Goal: Transaction & Acquisition: Purchase product/service

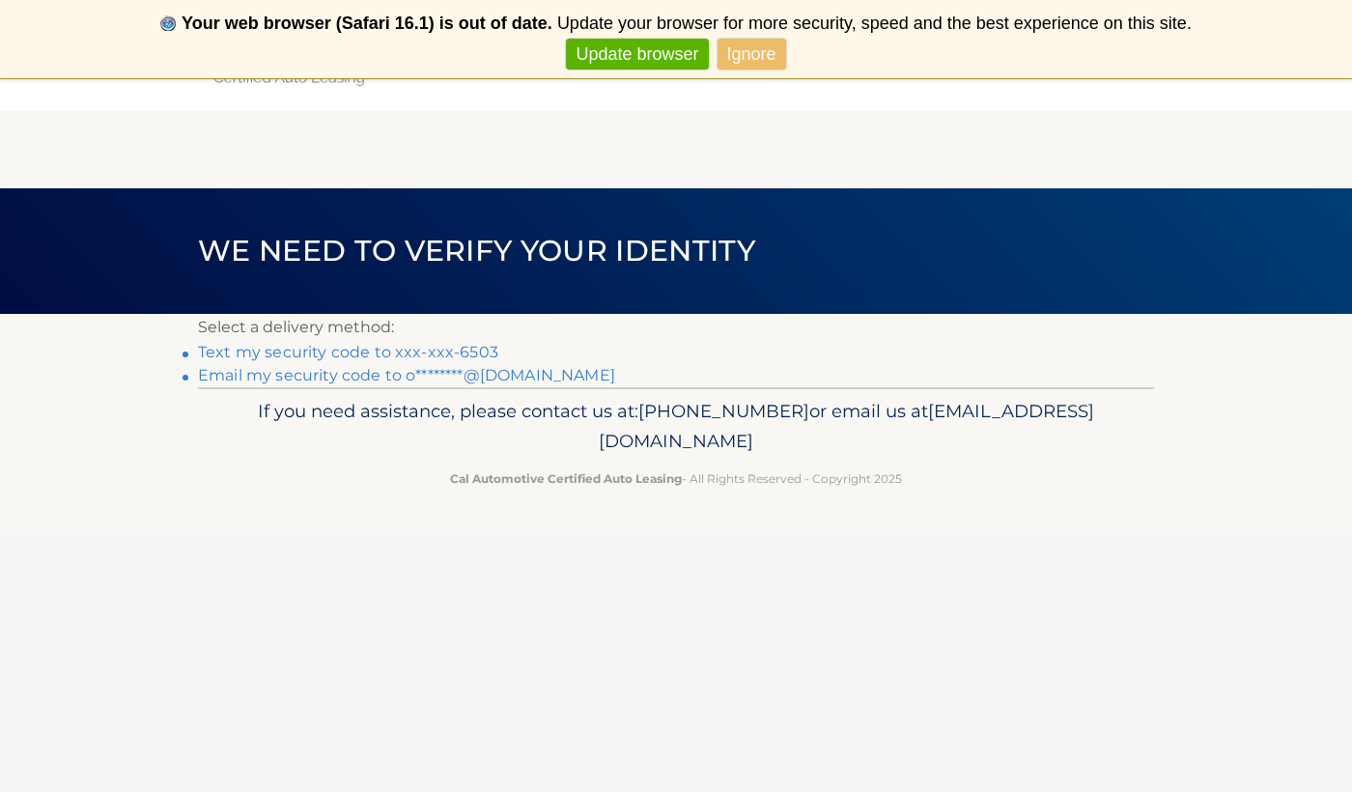
click at [475, 348] on link "Text my security code to xxx-xxx-6503" at bounding box center [348, 352] width 300 height 18
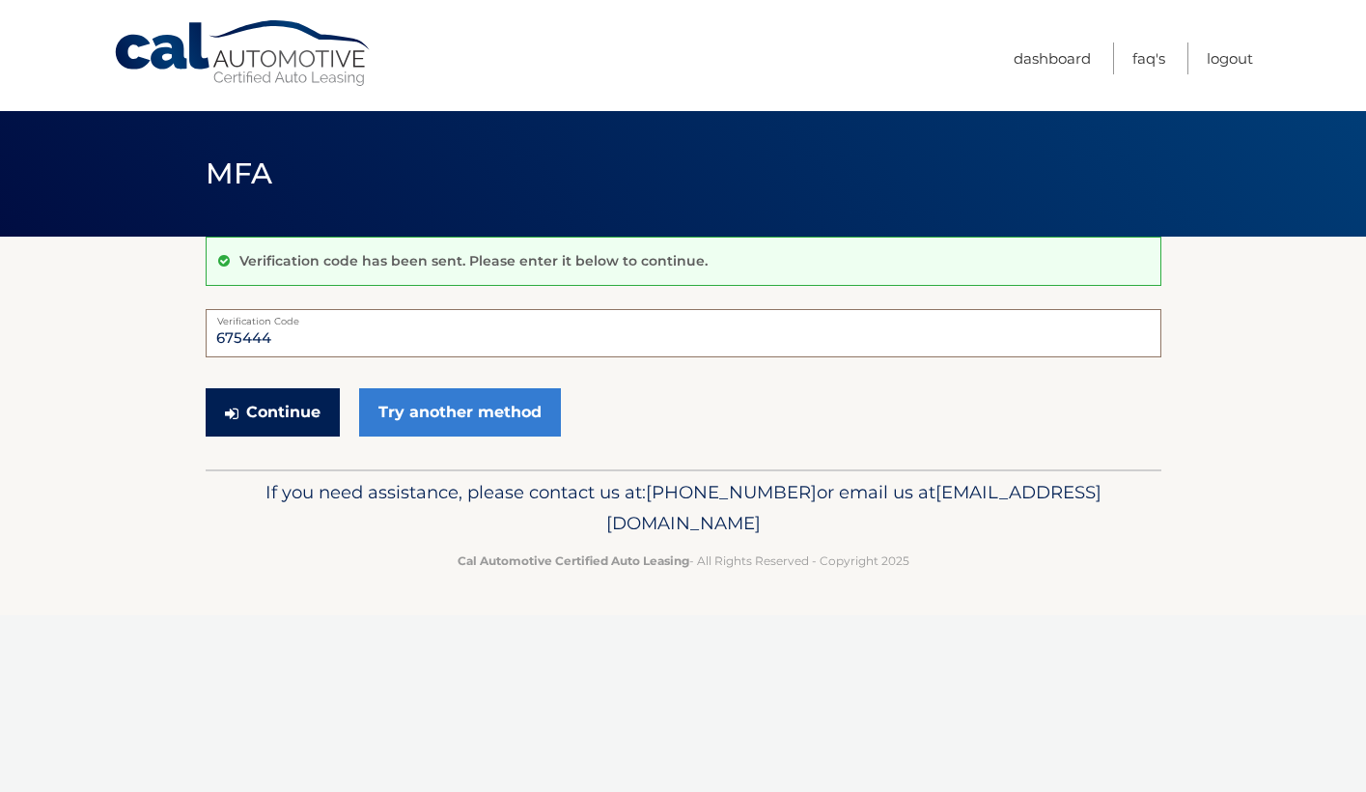
type input "675444"
click at [281, 429] on button "Continue" at bounding box center [273, 412] width 134 height 48
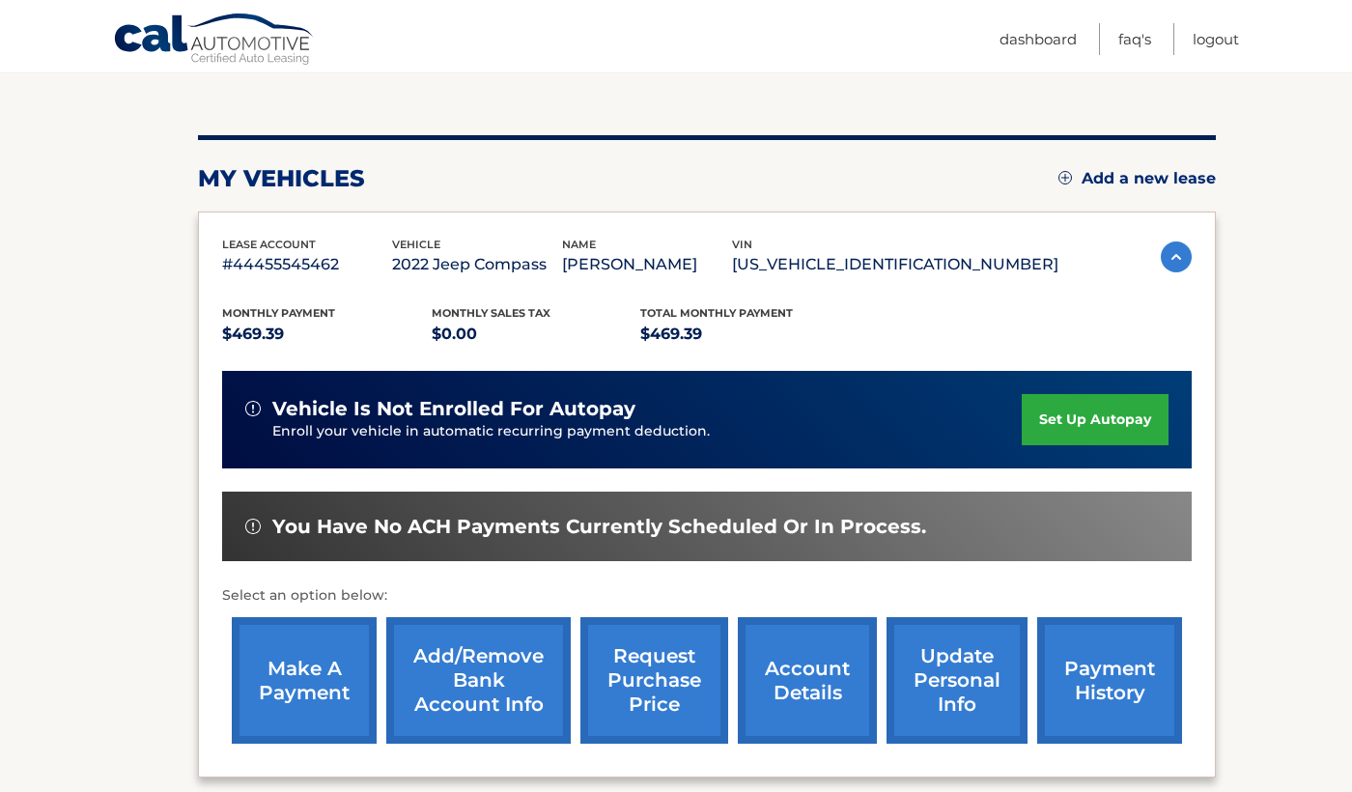
scroll to position [245, 0]
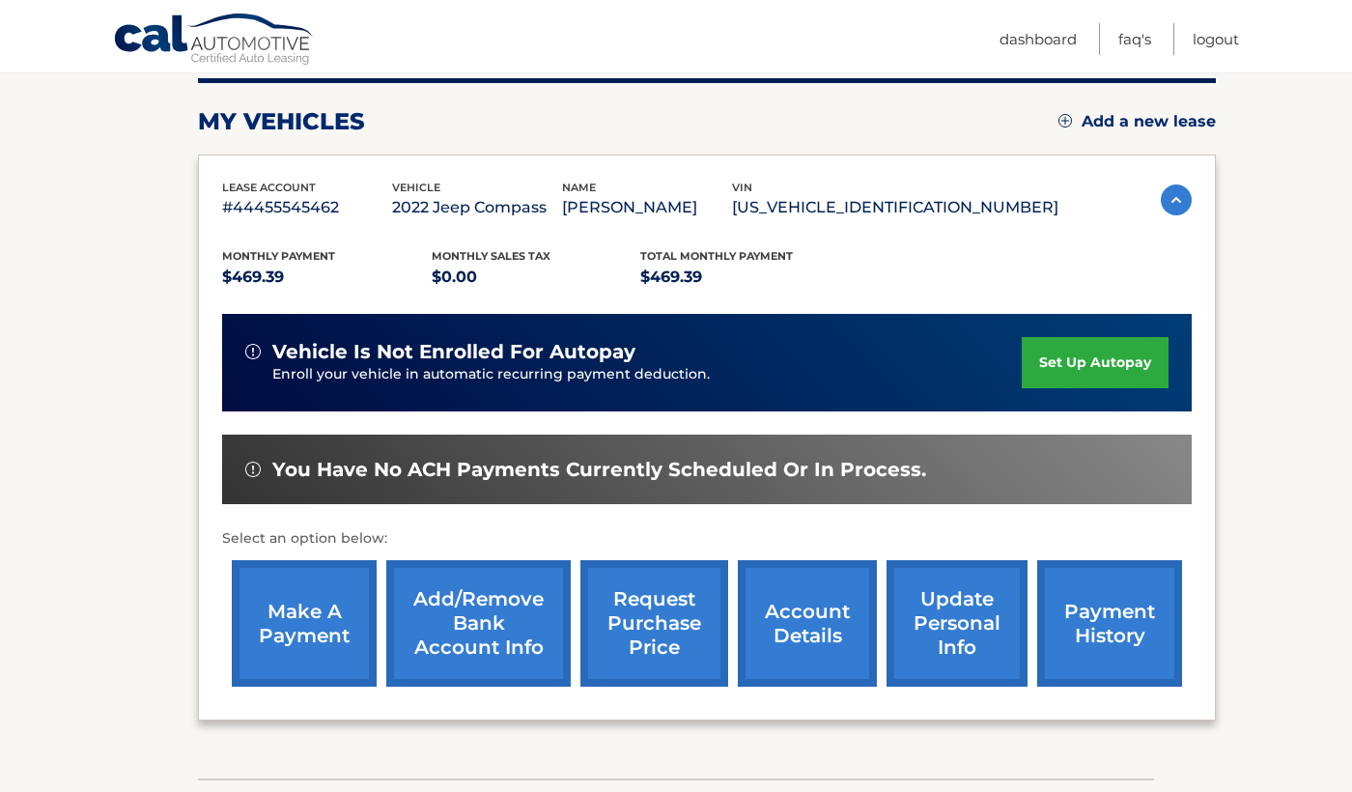
click at [310, 633] on link "make a payment" at bounding box center [304, 623] width 145 height 126
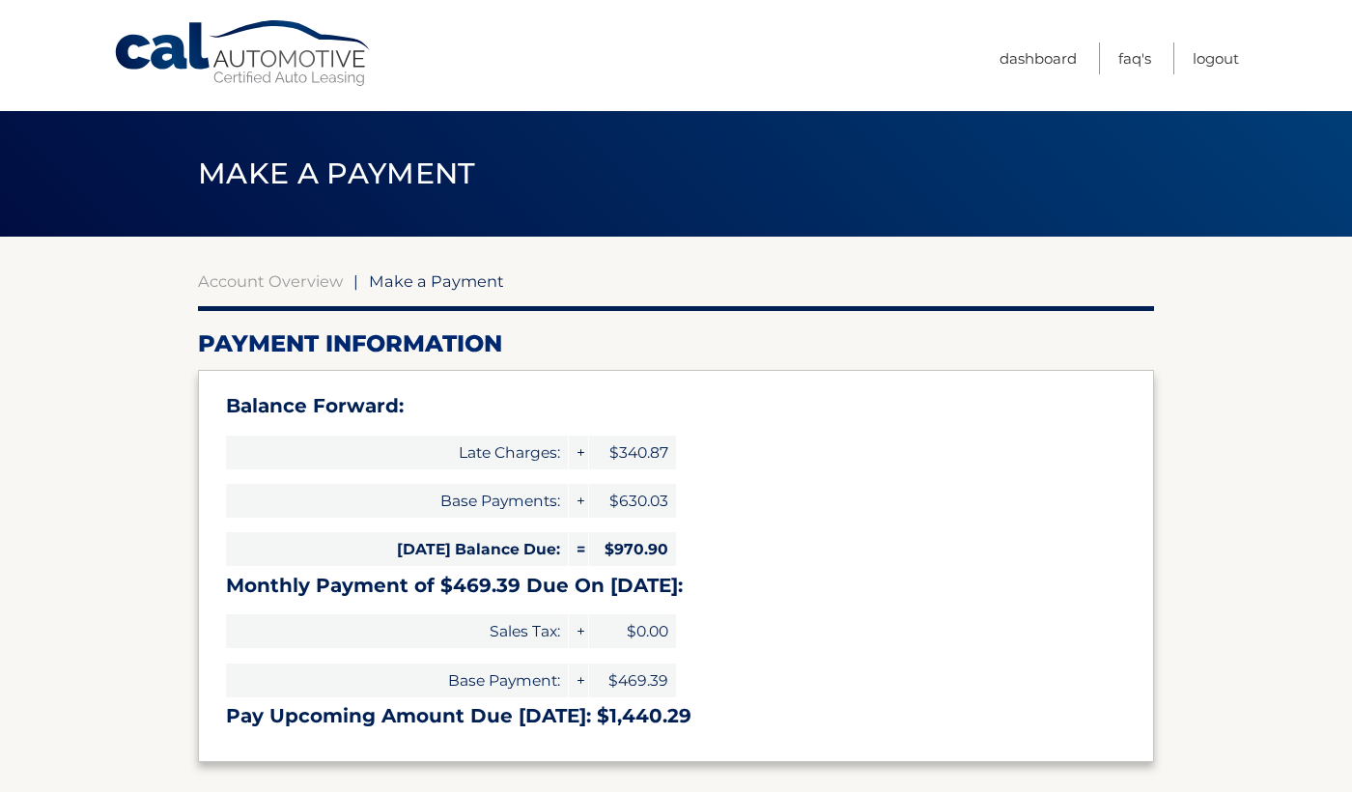
select select "N2I5N2QwMDktYjU2NS00NTMxLWE2ZTctMWQxYzg5OThkYWE2"
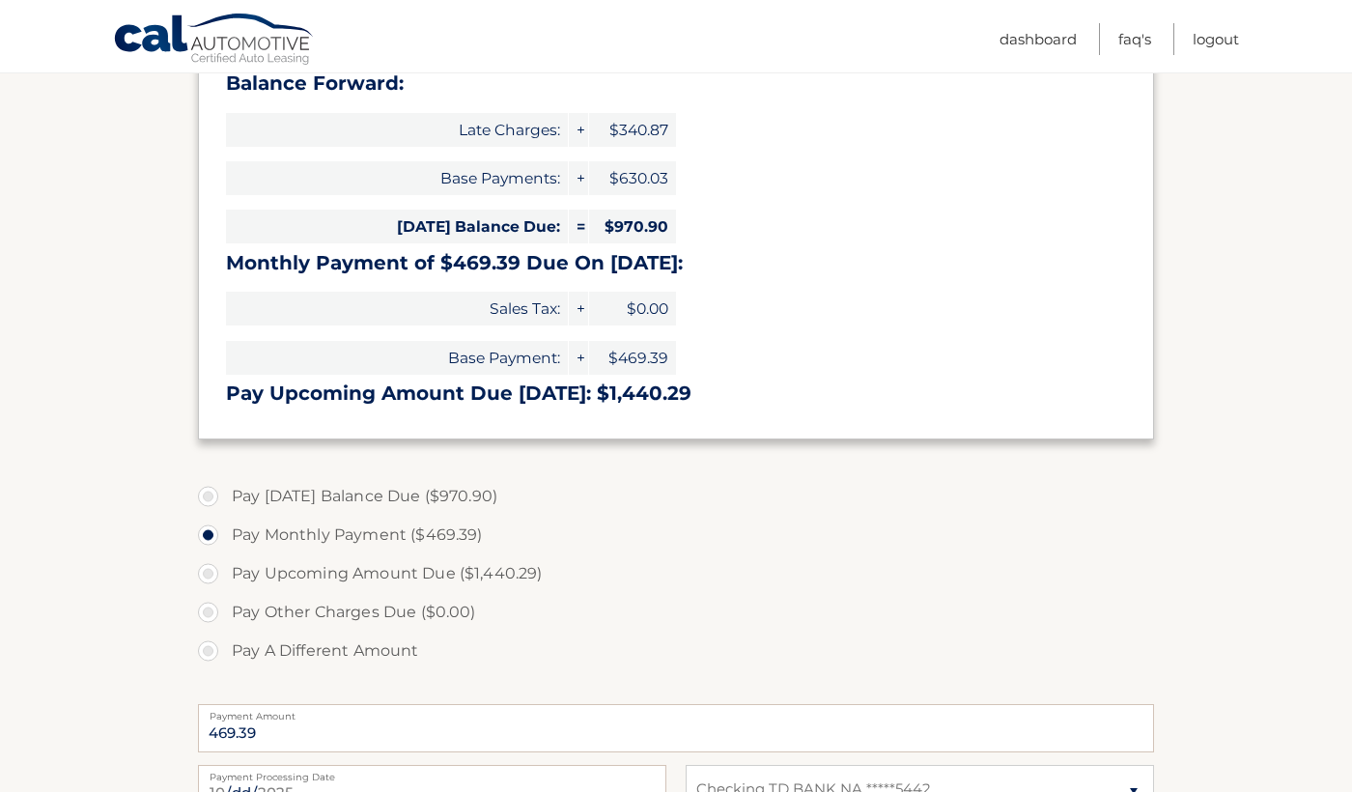
scroll to position [326, 0]
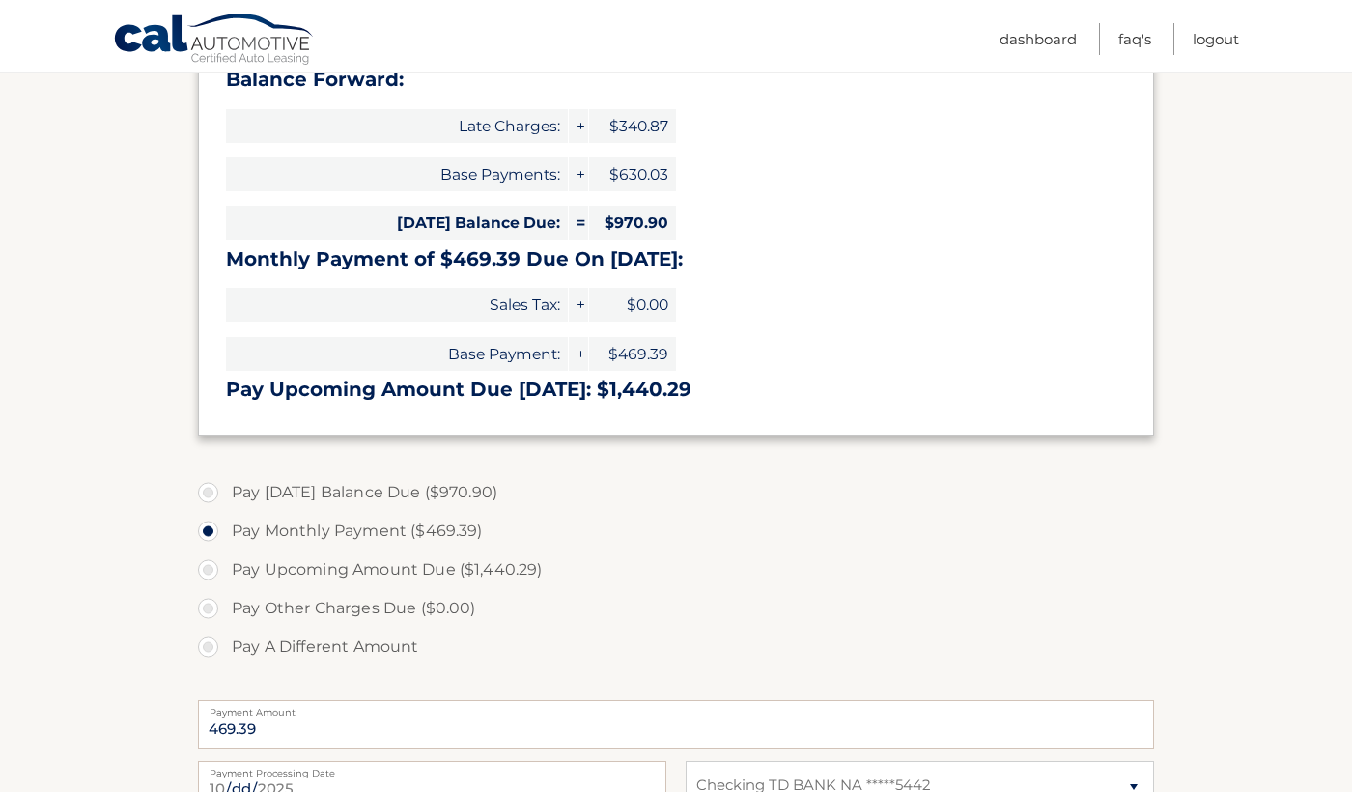
click at [213, 488] on label "Pay Today's Balance Due ($970.90)" at bounding box center [676, 492] width 956 height 39
click at [213, 488] on input "Pay Today's Balance Due ($970.90)" at bounding box center [215, 488] width 19 height 31
radio input "true"
type input "970.90"
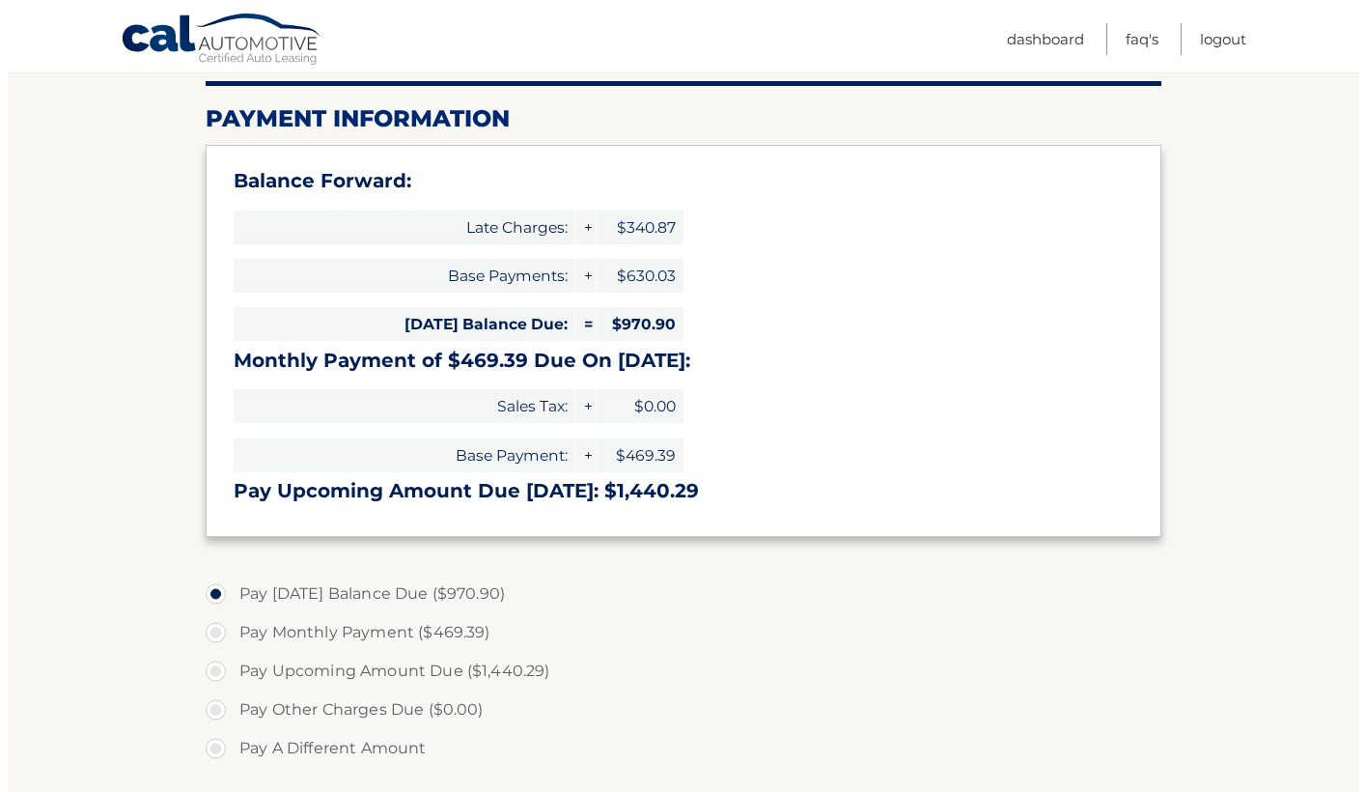
scroll to position [616, 0]
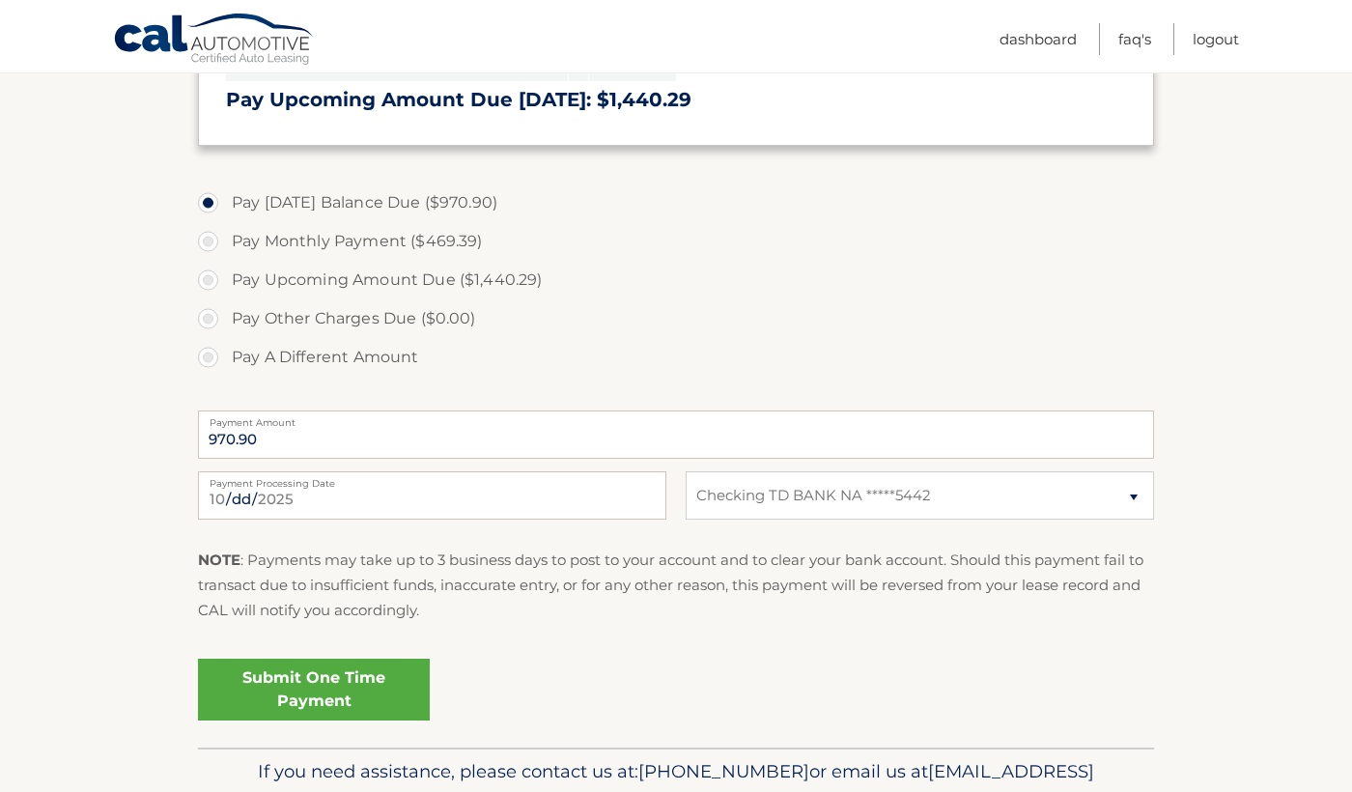
click at [334, 686] on link "Submit One Time Payment" at bounding box center [314, 689] width 232 height 62
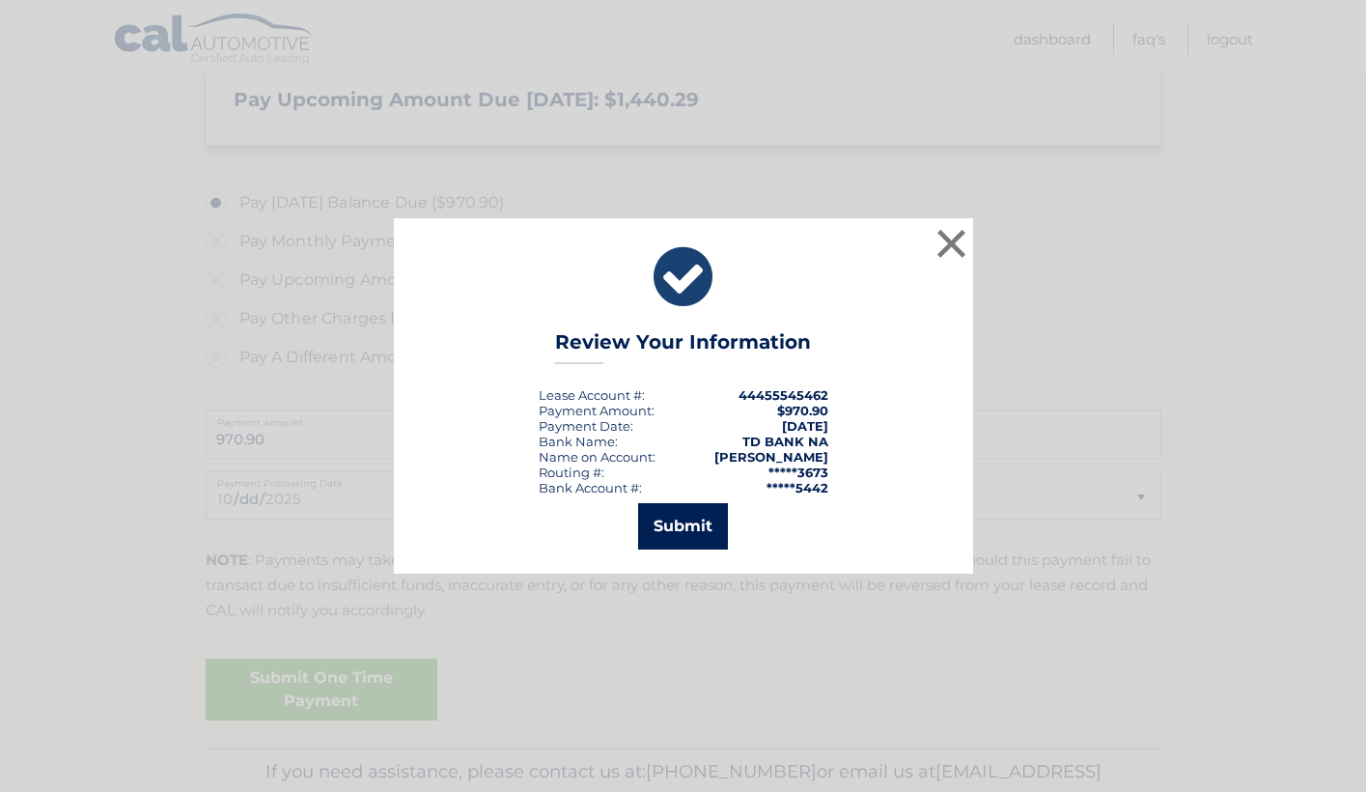
click at [691, 538] on button "Submit" at bounding box center [683, 526] width 90 height 46
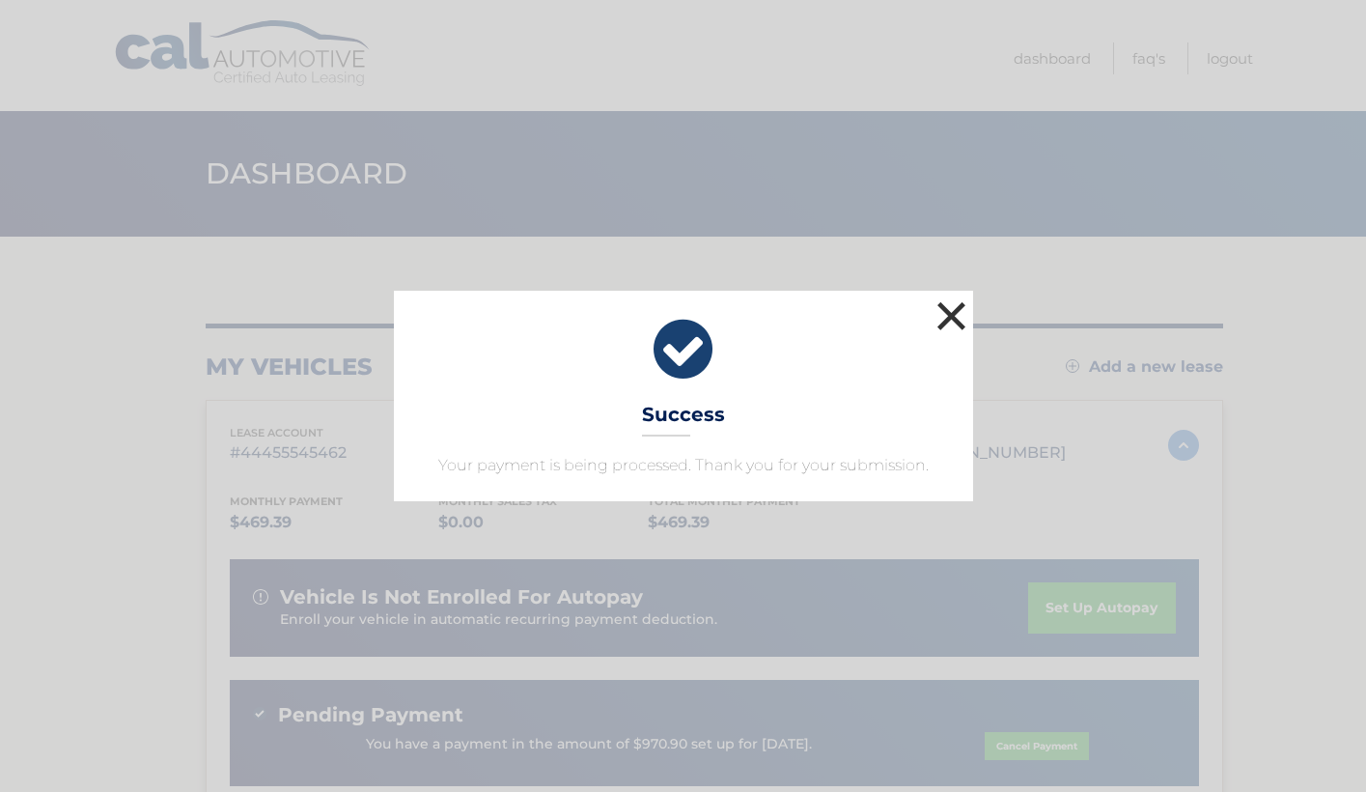
click at [957, 315] on button "×" at bounding box center [952, 315] width 39 height 39
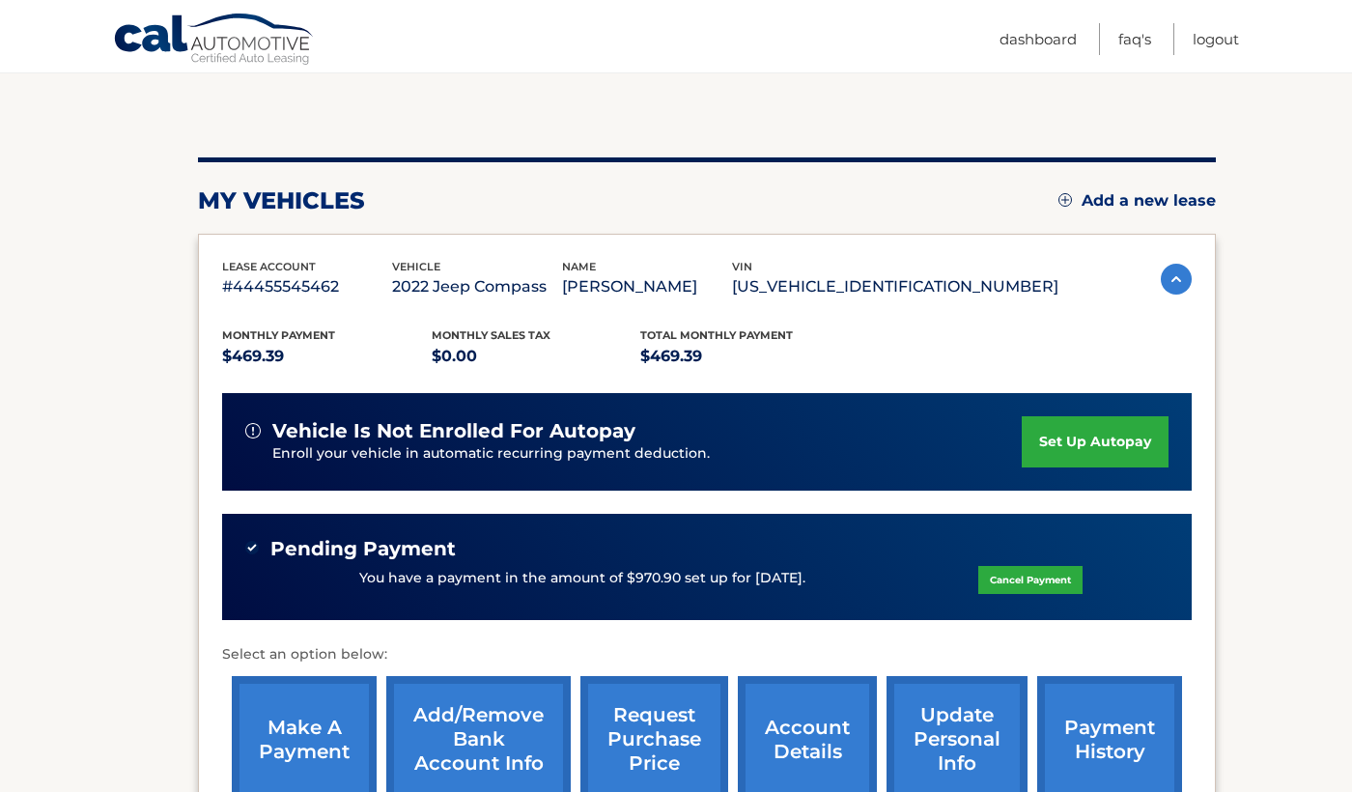
scroll to position [116, 0]
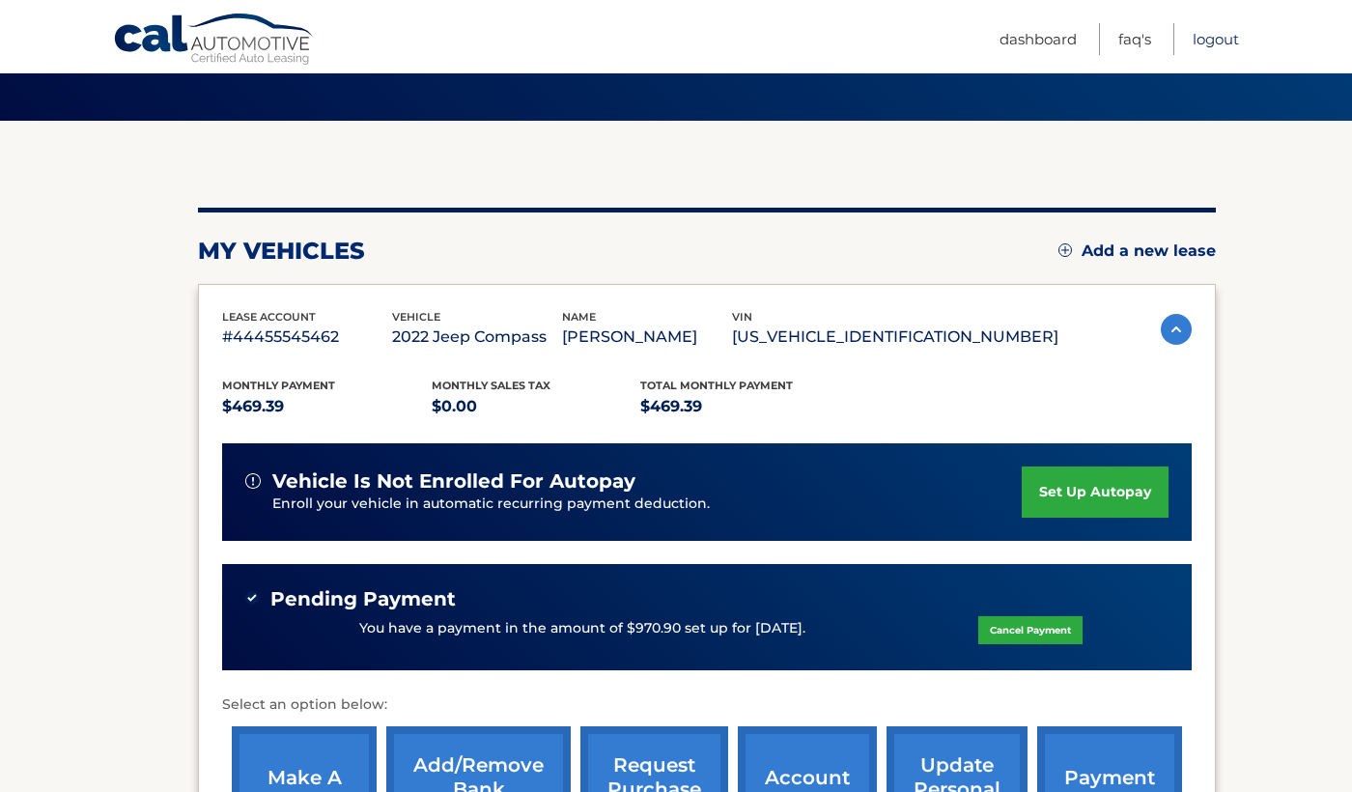
click at [1226, 36] on link "Logout" at bounding box center [1215, 39] width 46 height 32
